Goal: Book appointment/travel/reservation

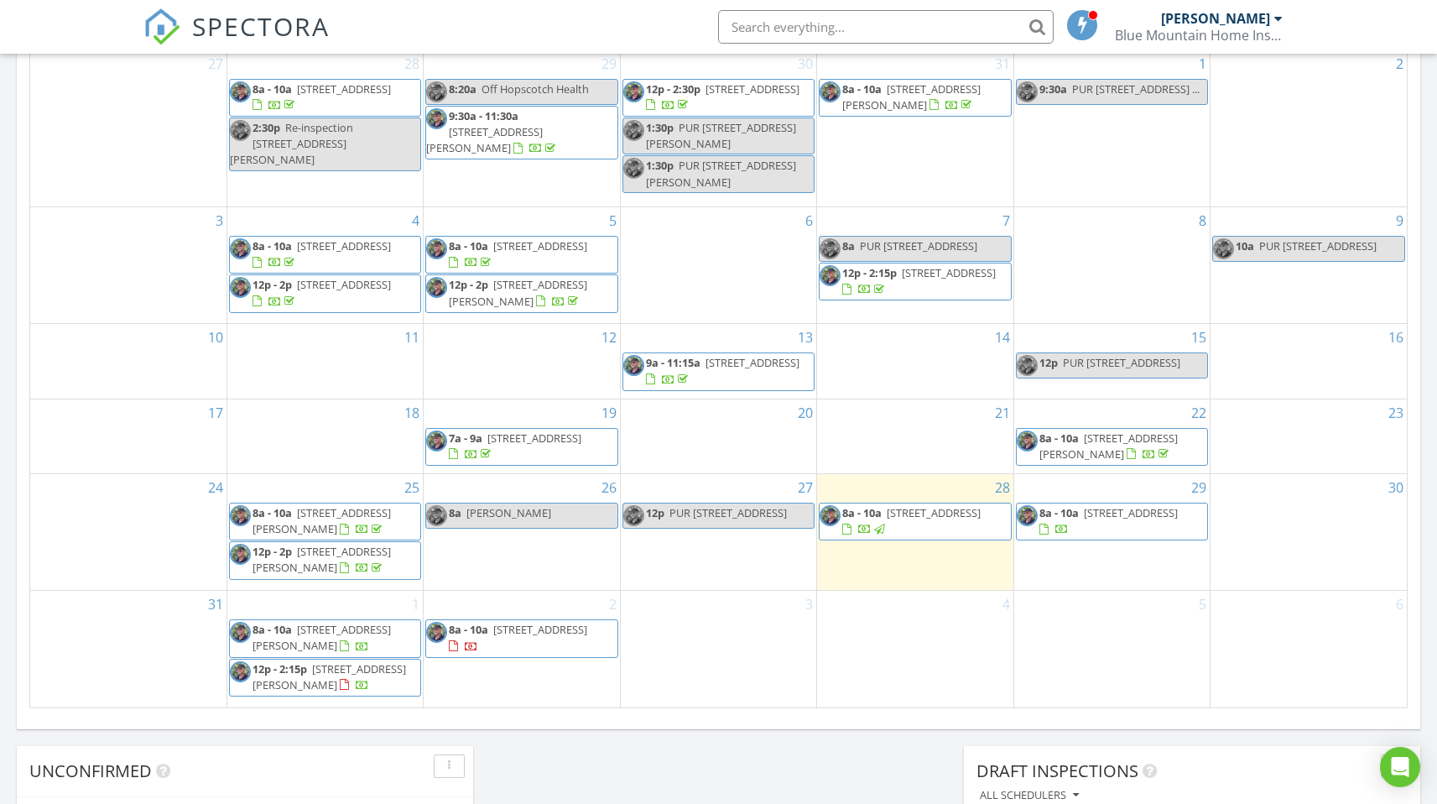
scroll to position [832, 0]
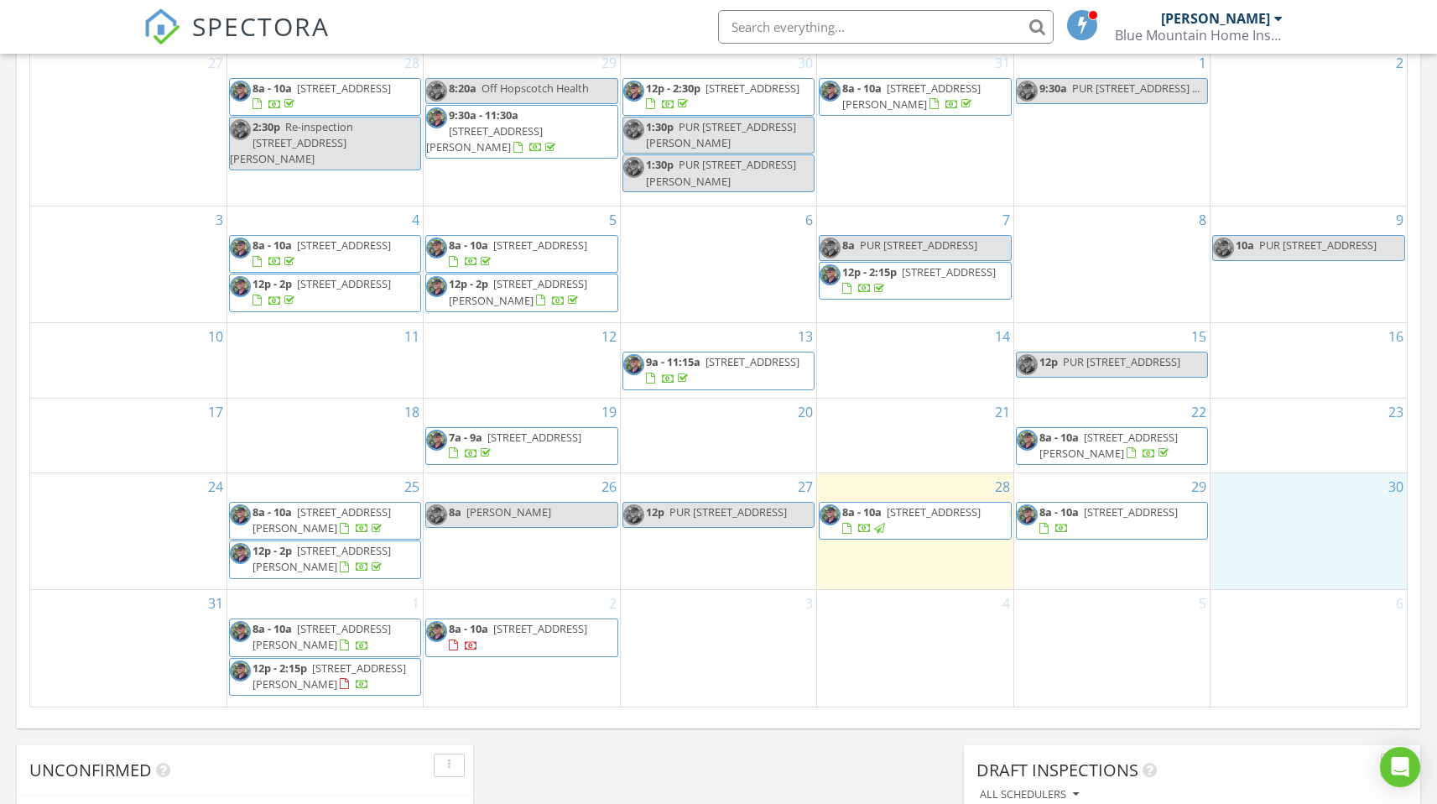
click at [1273, 517] on div "30" at bounding box center [1308, 531] width 196 height 116
click at [1295, 477] on link "Event" at bounding box center [1306, 473] width 86 height 27
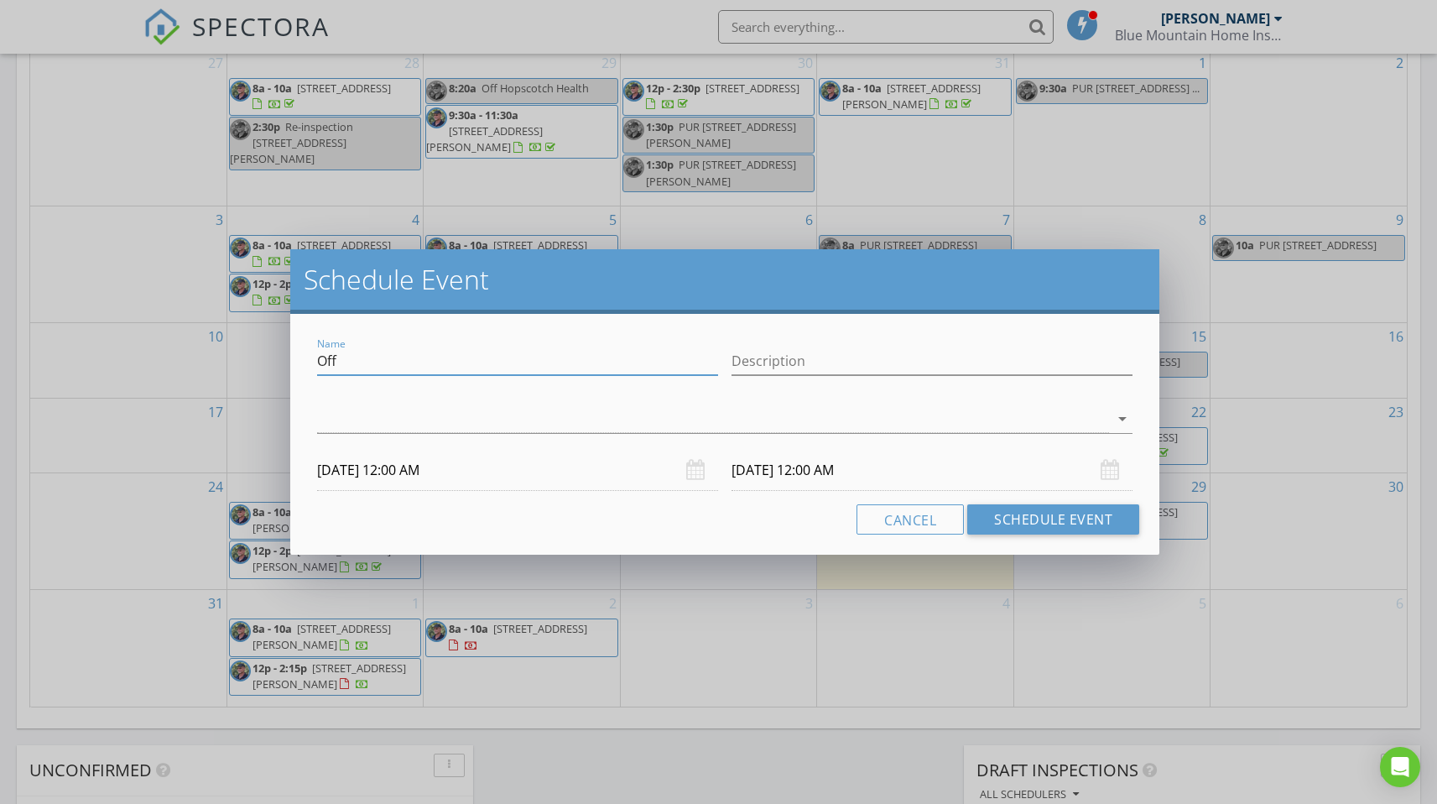
drag, startPoint x: 342, startPoint y: 360, endPoint x: 304, endPoint y: 359, distance: 37.8
click at [304, 359] on div "Name Off Description arrow_drop_down 08/30/2025 12:00 AM 08/31/2025 12:00 AM Ca…" at bounding box center [725, 434] width 870 height 241
paste input "6 Oakhaven Terrace"
type input "PUR 6 Oakhaven Terrace"
click at [329, 413] on div at bounding box center [713, 419] width 793 height 28
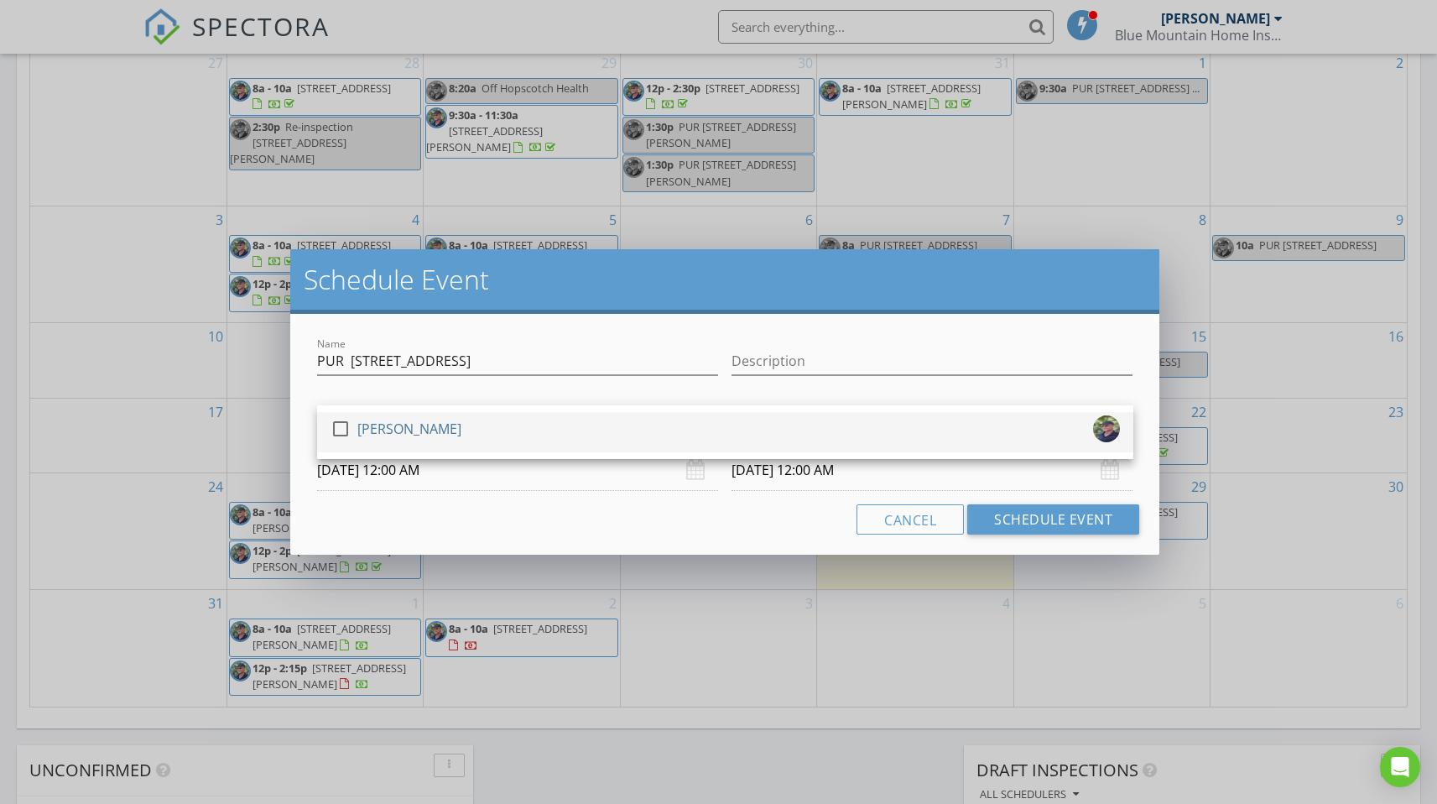
click at [340, 429] on div at bounding box center [340, 428] width 29 height 29
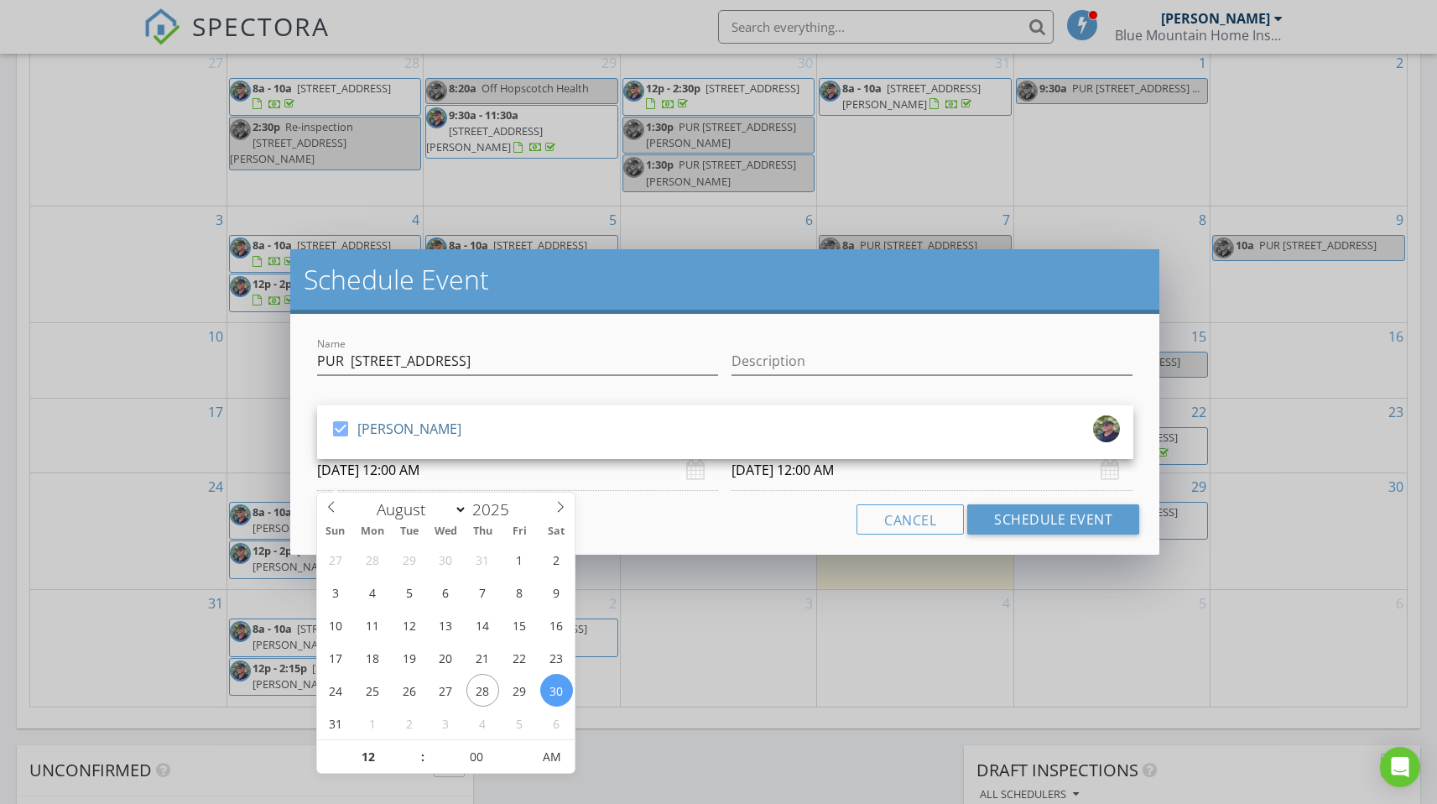
click at [422, 477] on input "08/30/2025 12:00 AM" at bounding box center [517, 470] width 401 height 41
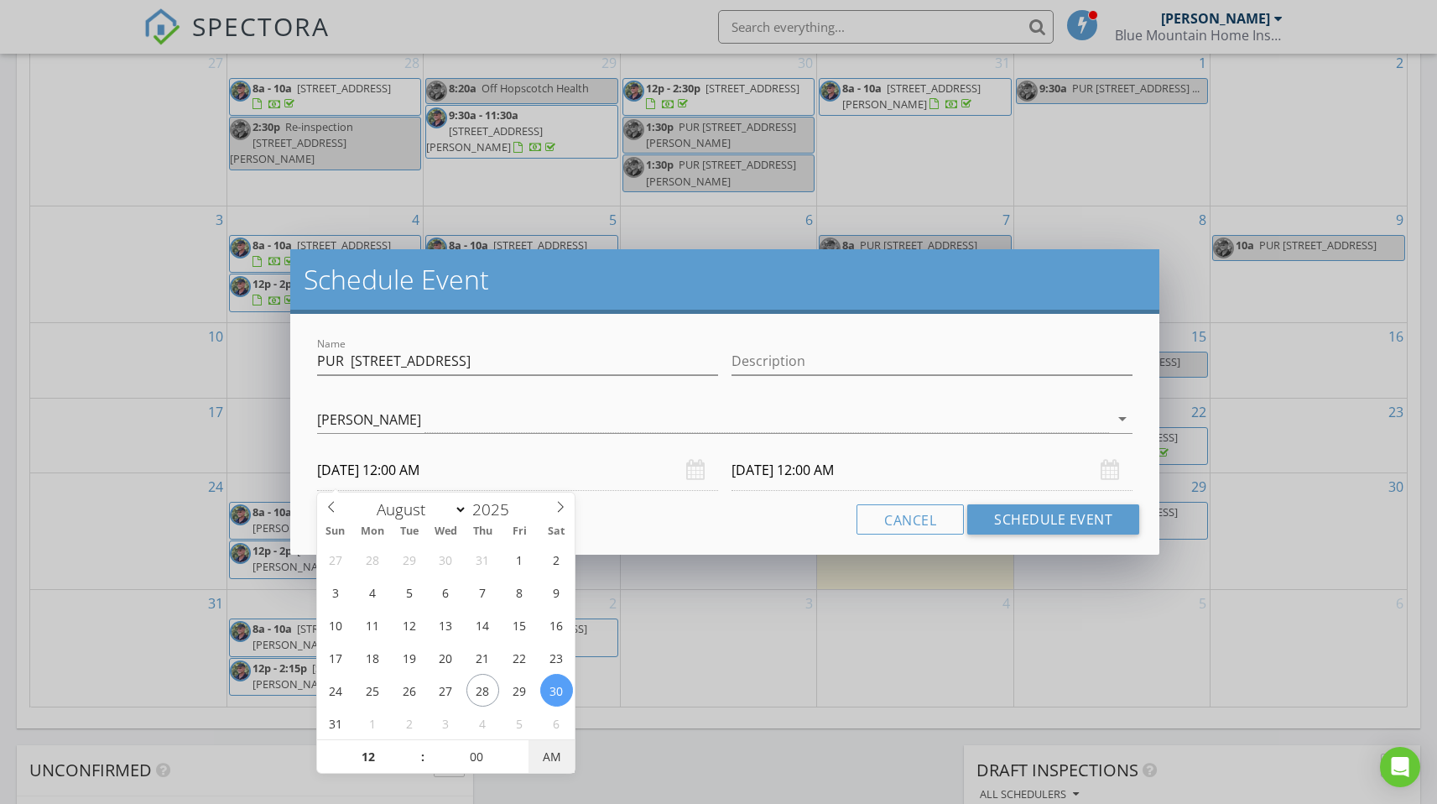
type input "08/30/2025 12:00 PM"
click at [552, 758] on span "AM" at bounding box center [551, 757] width 46 height 34
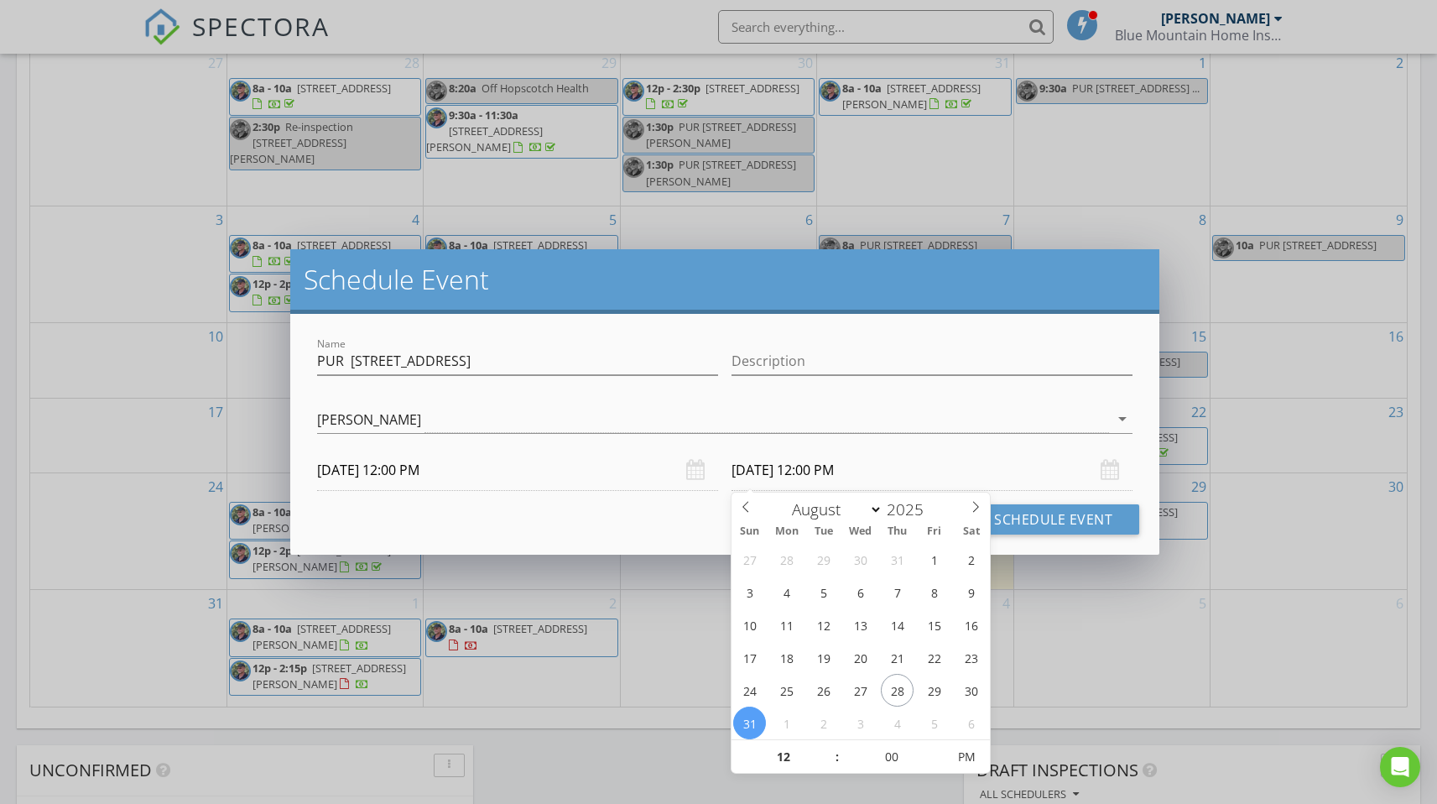
click at [798, 472] on input "08/31/2025 12:00 PM" at bounding box center [931, 470] width 401 height 41
type input "08/30/2025 12:00 PM"
click at [1051, 521] on button "Schedule Event" at bounding box center [1053, 519] width 172 height 30
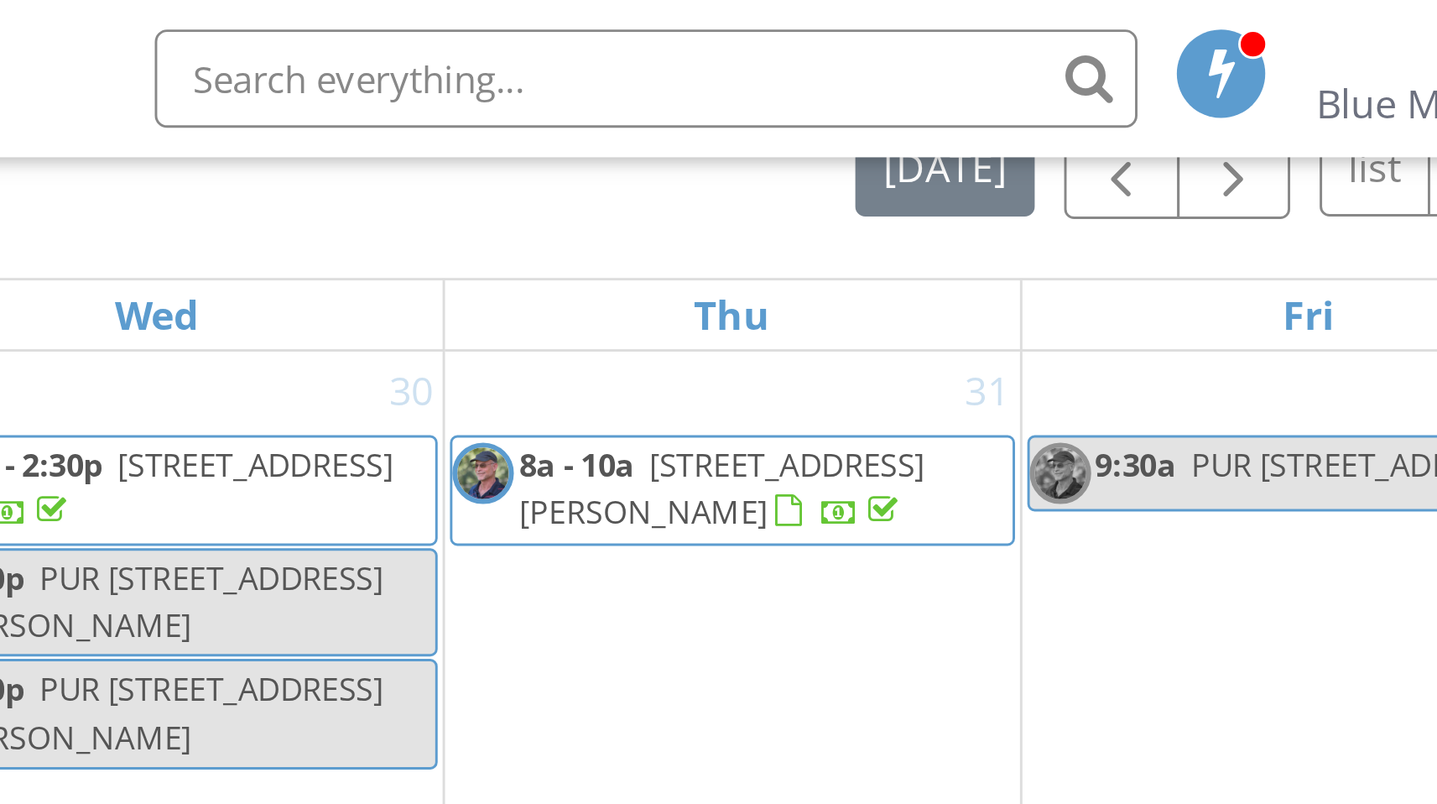
scroll to position [761, 0]
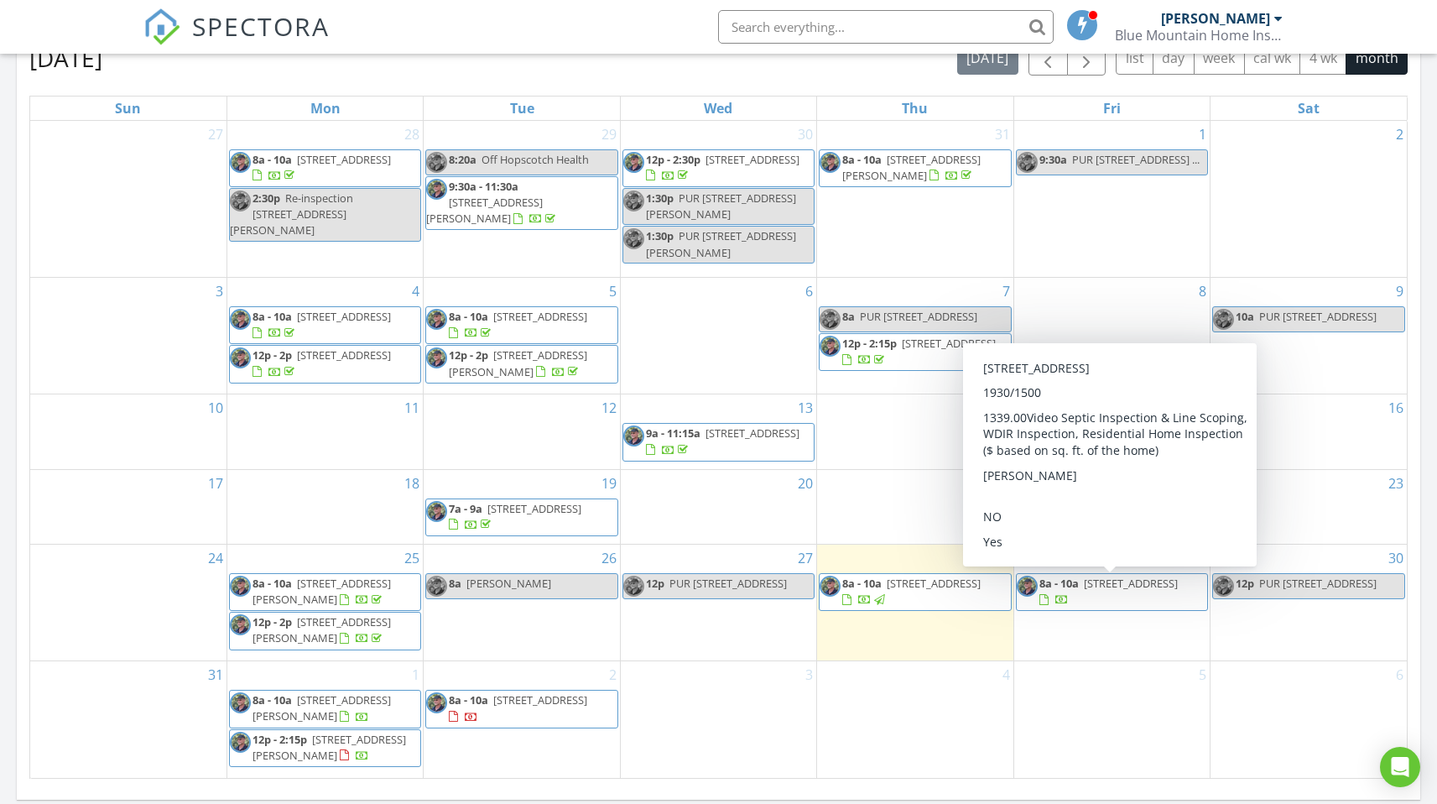
click at [1099, 596] on span "8a - 10a 44 Upper Browns Creek Rd , Burnsville 28714" at bounding box center [1112, 591] width 190 height 33
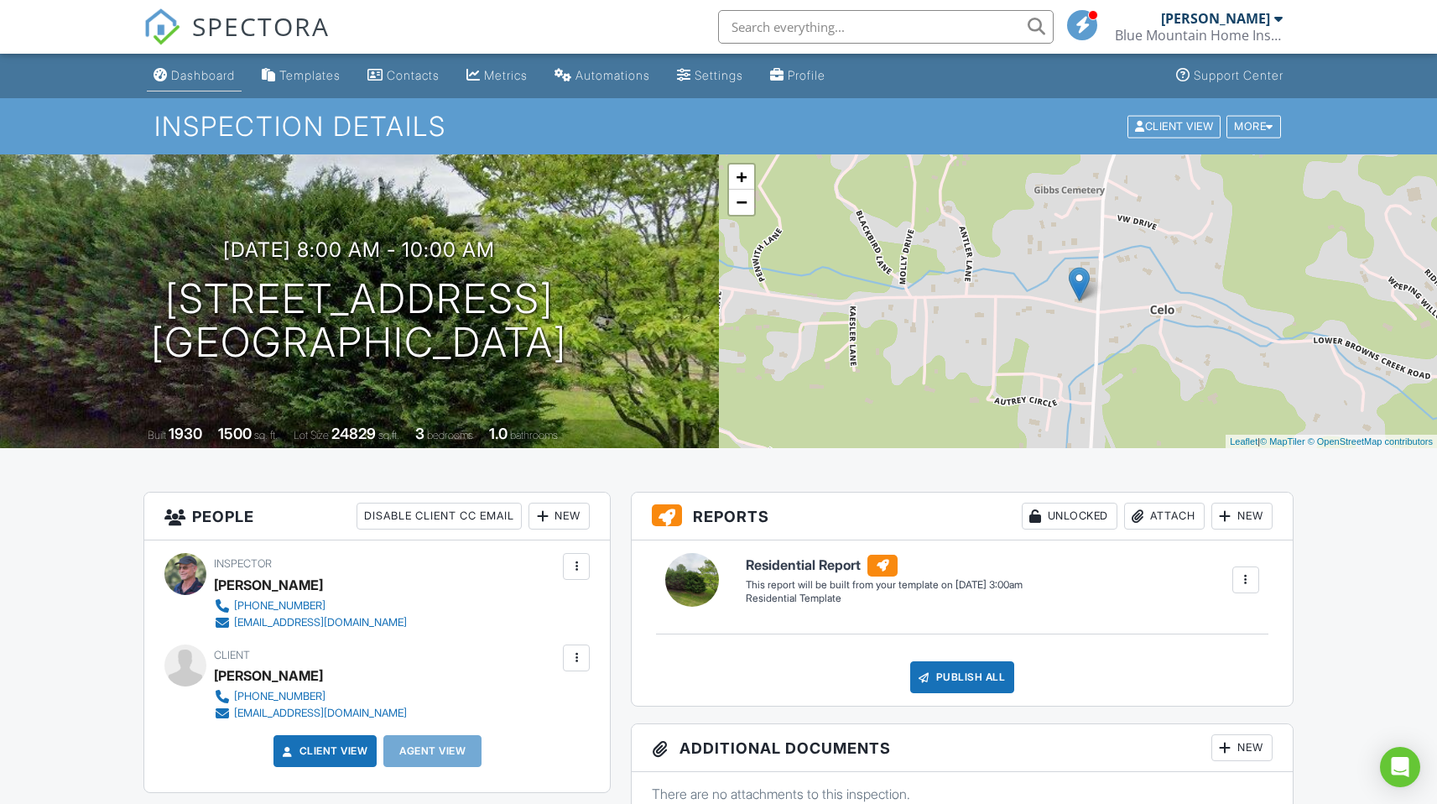
click at [198, 79] on div "Dashboard" at bounding box center [203, 75] width 64 height 14
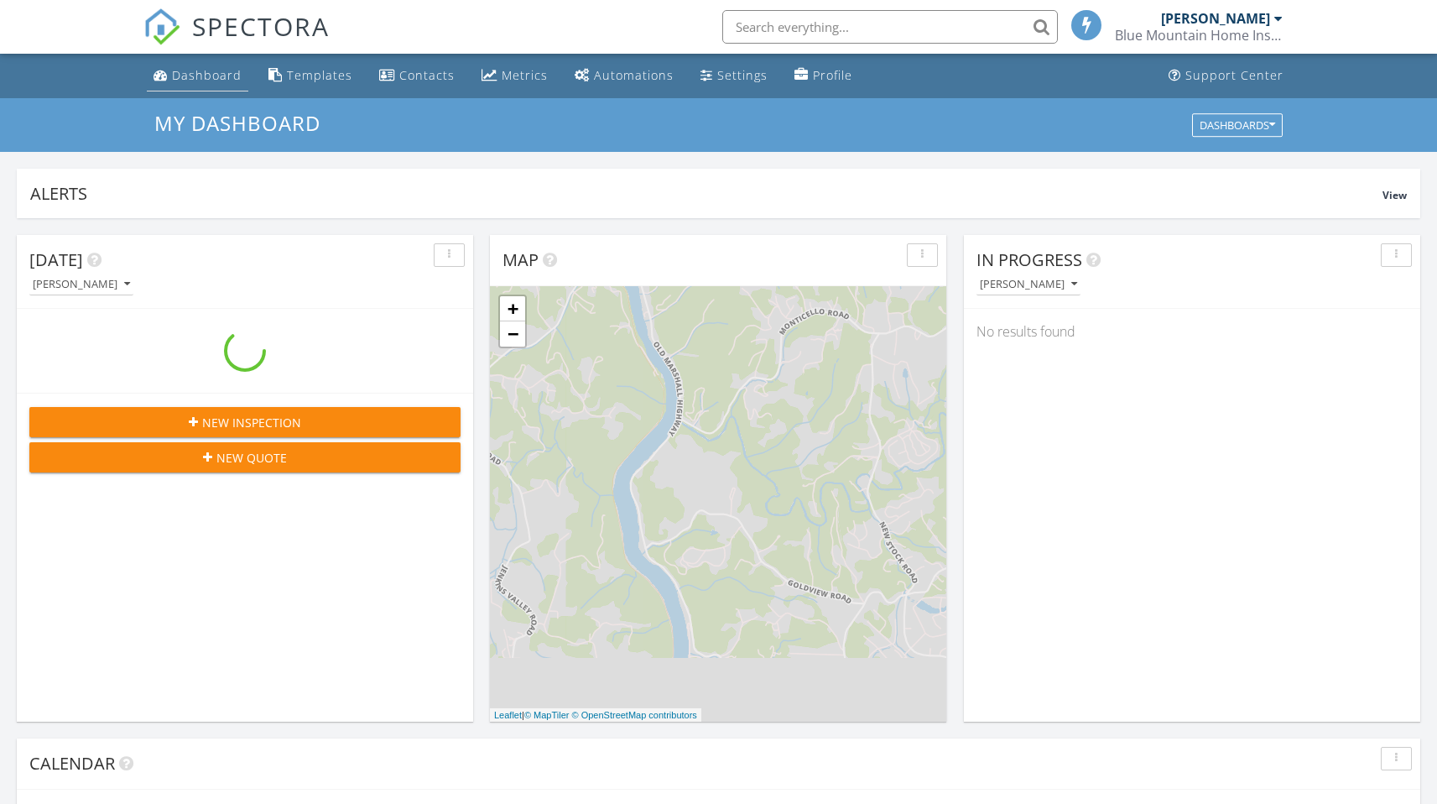
scroll to position [1552, 1463]
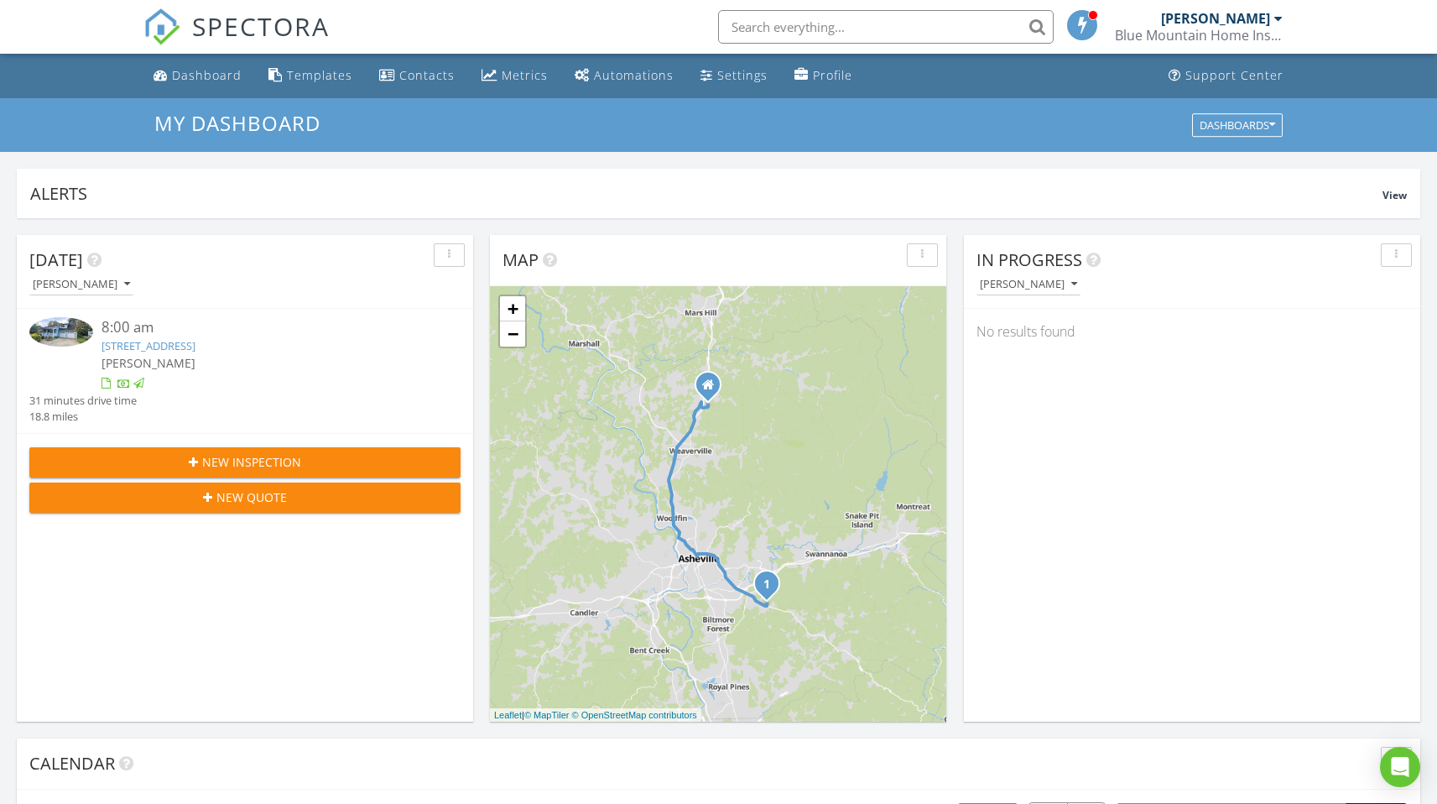
click at [1246, 34] on div "Blue Mountain Home Inspections of WNC" at bounding box center [1199, 35] width 168 height 17
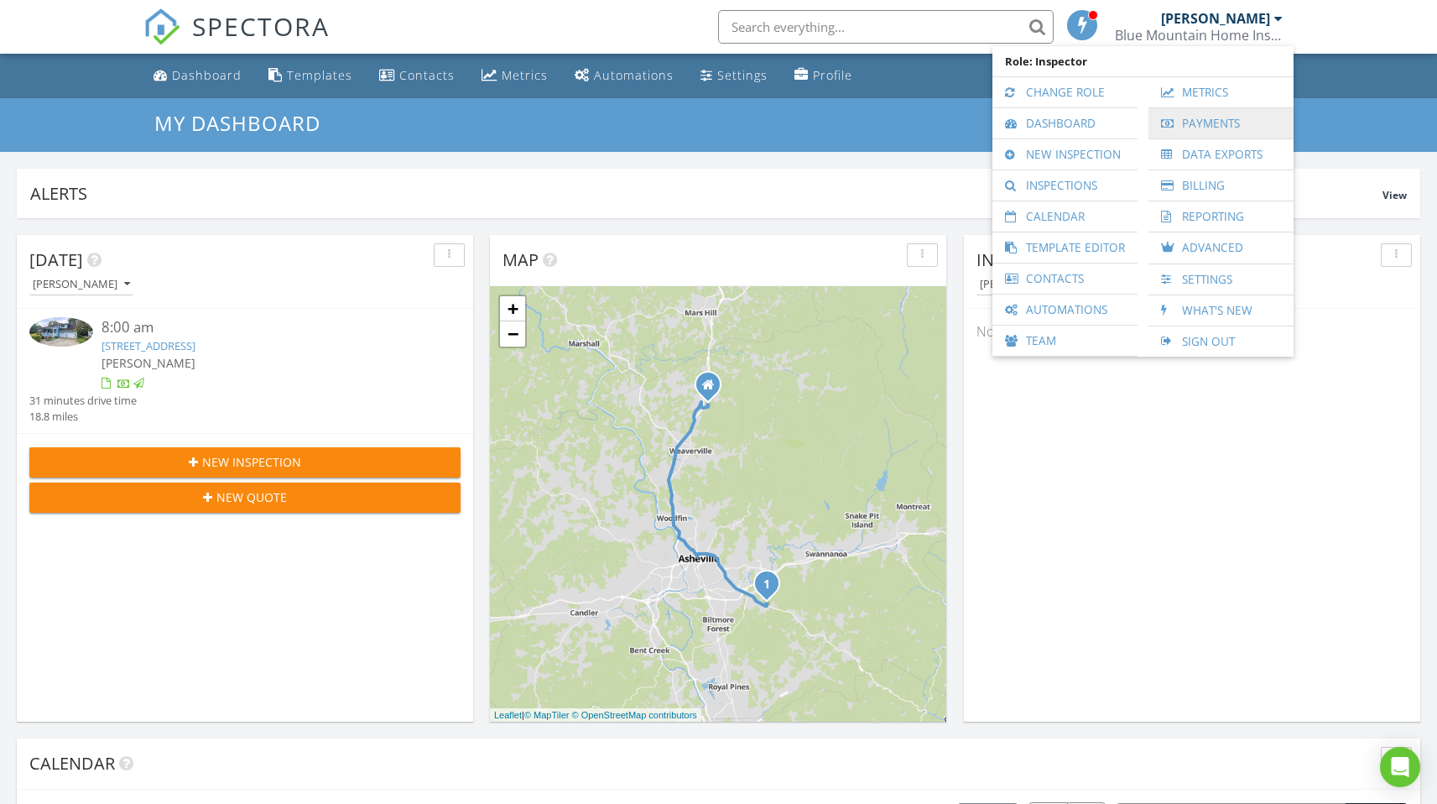
click at [1215, 123] on link "Payments" at bounding box center [1221, 123] width 128 height 30
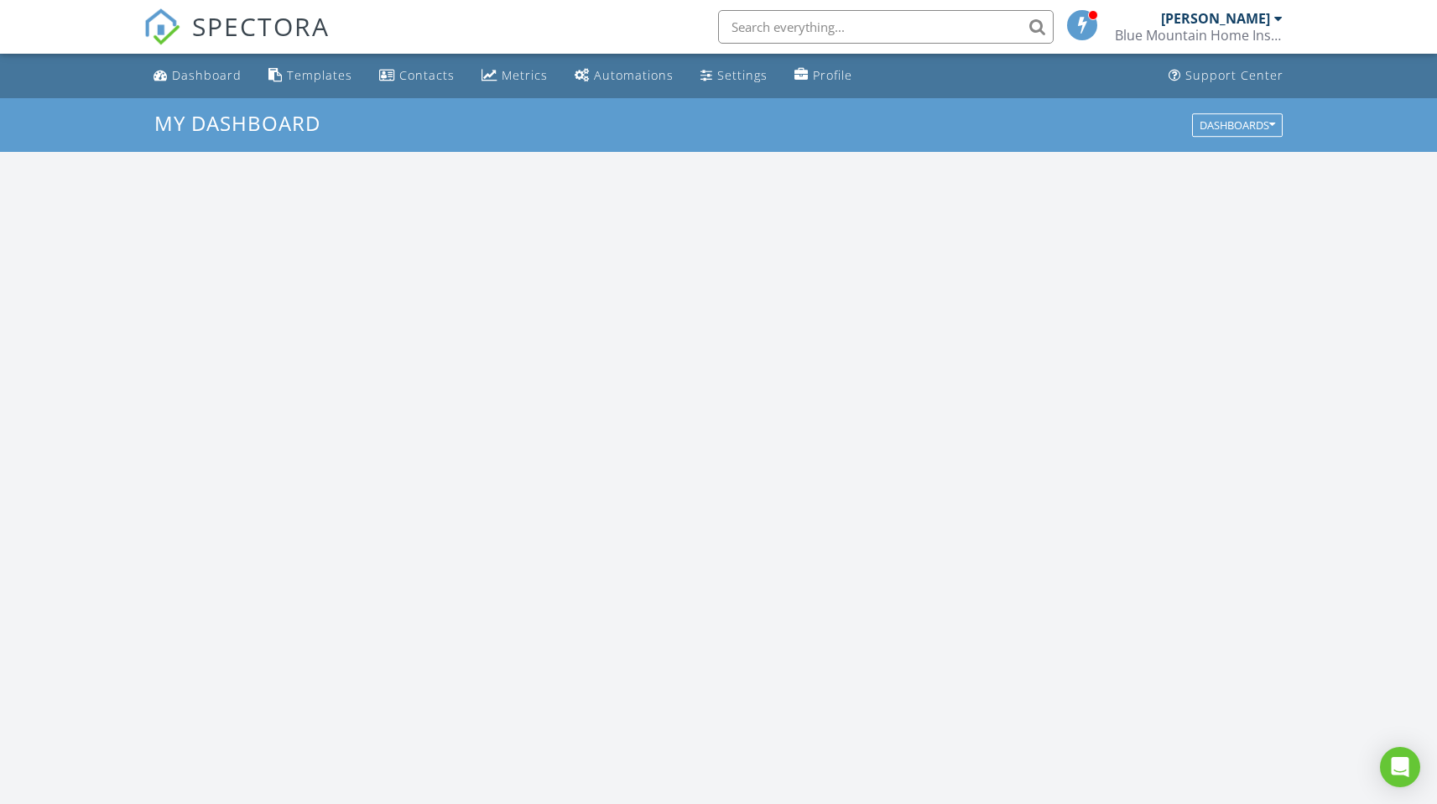
scroll to position [1552, 1463]
